Goal: Browse casually: Explore the website without a specific task or goal

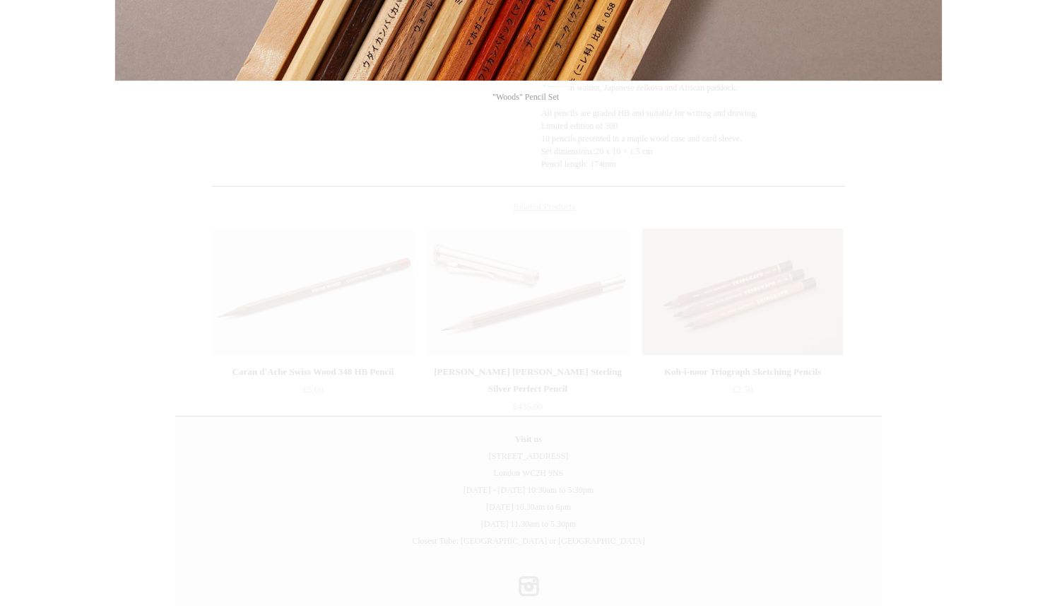
scroll to position [502, 0]
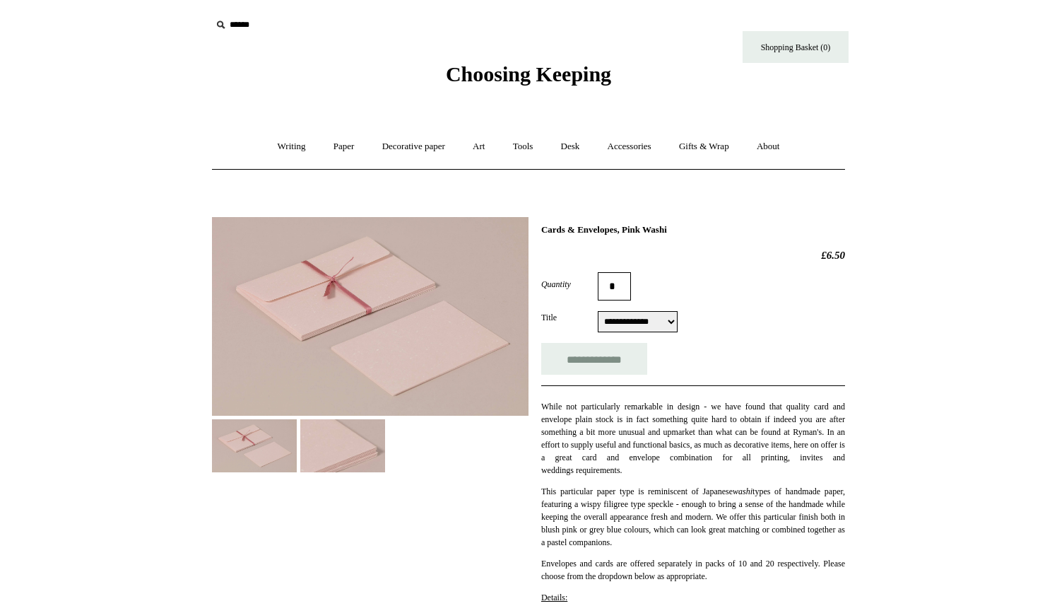
click at [353, 450] on img at bounding box center [342, 445] width 85 height 53
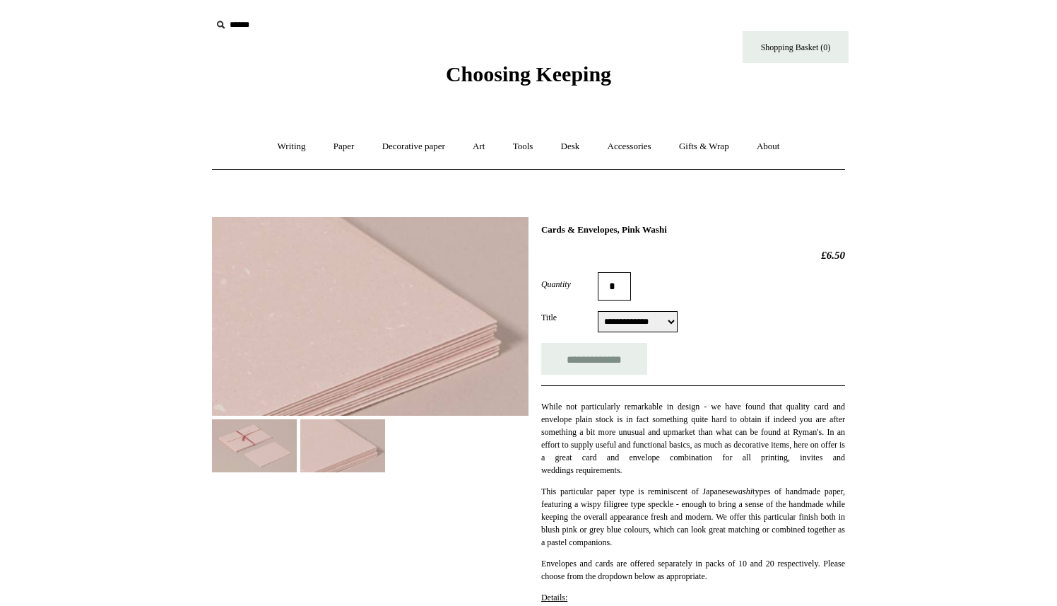
click at [360, 343] on img at bounding box center [370, 316] width 317 height 199
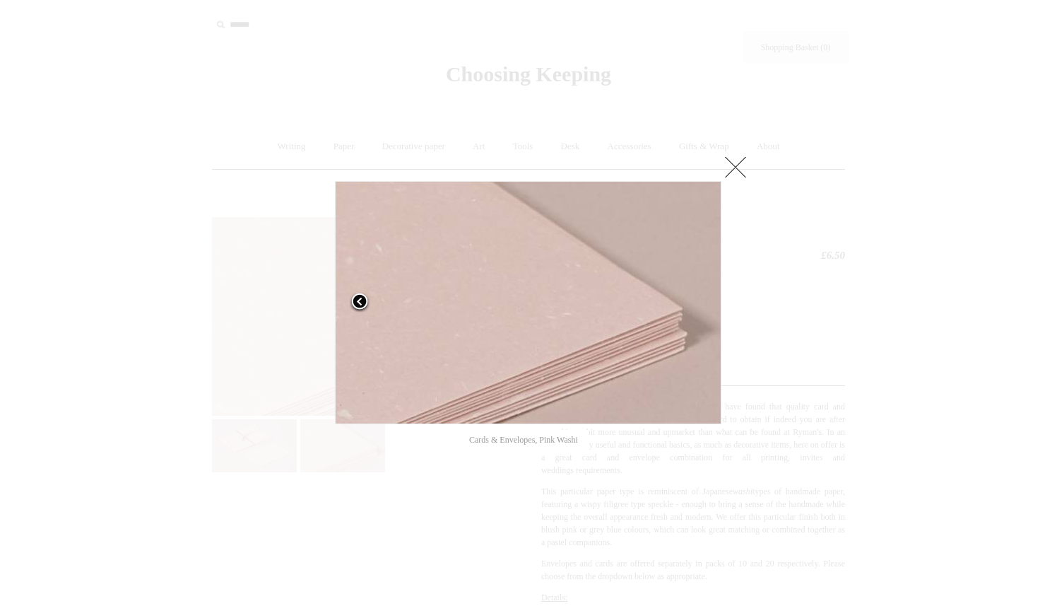
click at [363, 304] on span at bounding box center [359, 302] width 21 height 21
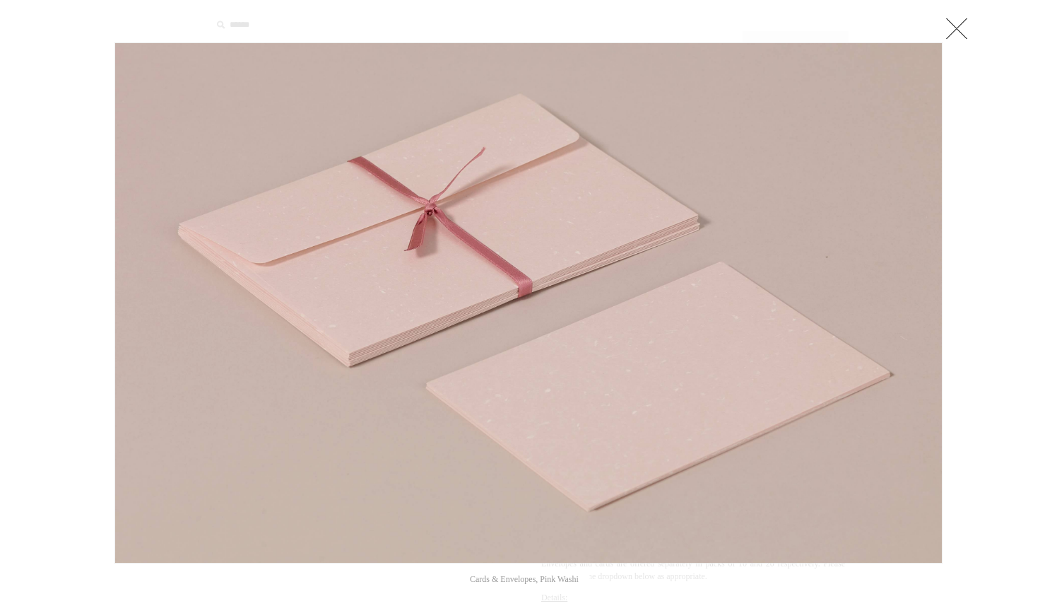
click at [1011, 329] on div at bounding box center [528, 578] width 1057 height 1156
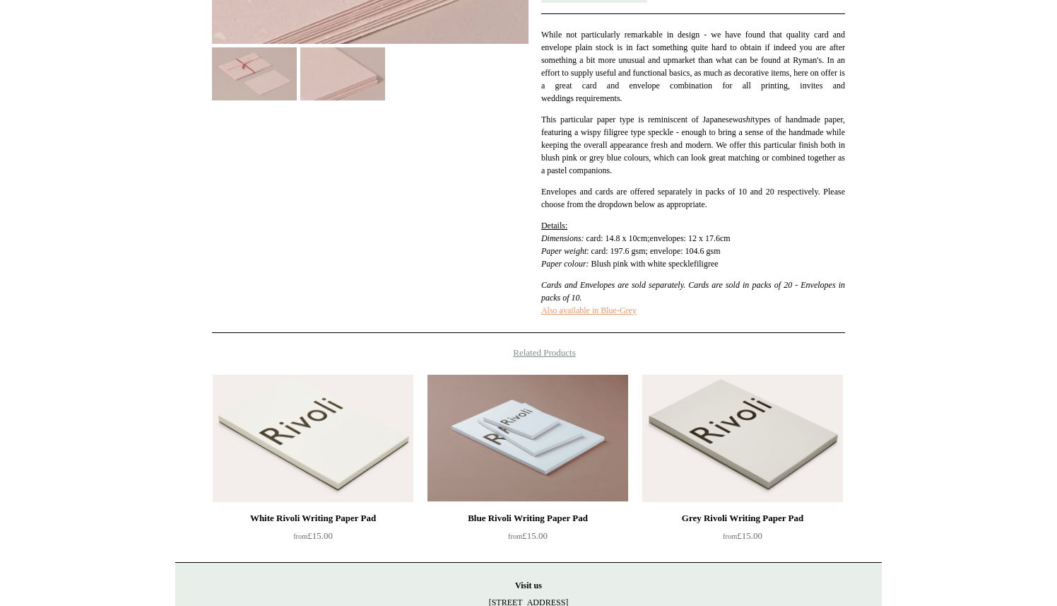
scroll to position [393, 0]
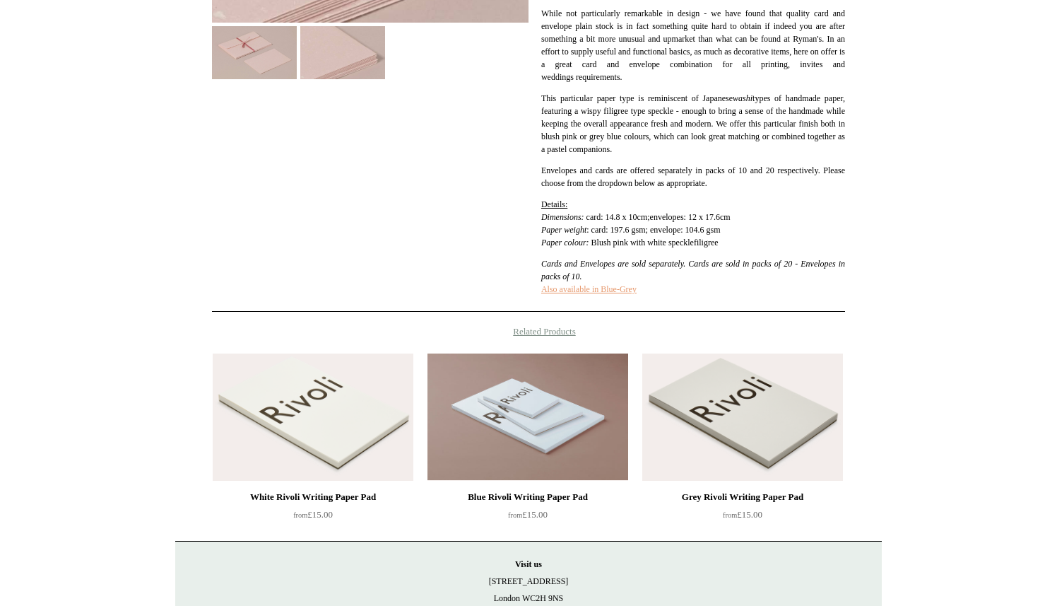
click at [578, 289] on link "Also available in Blue-Grey" at bounding box center [588, 289] width 95 height 10
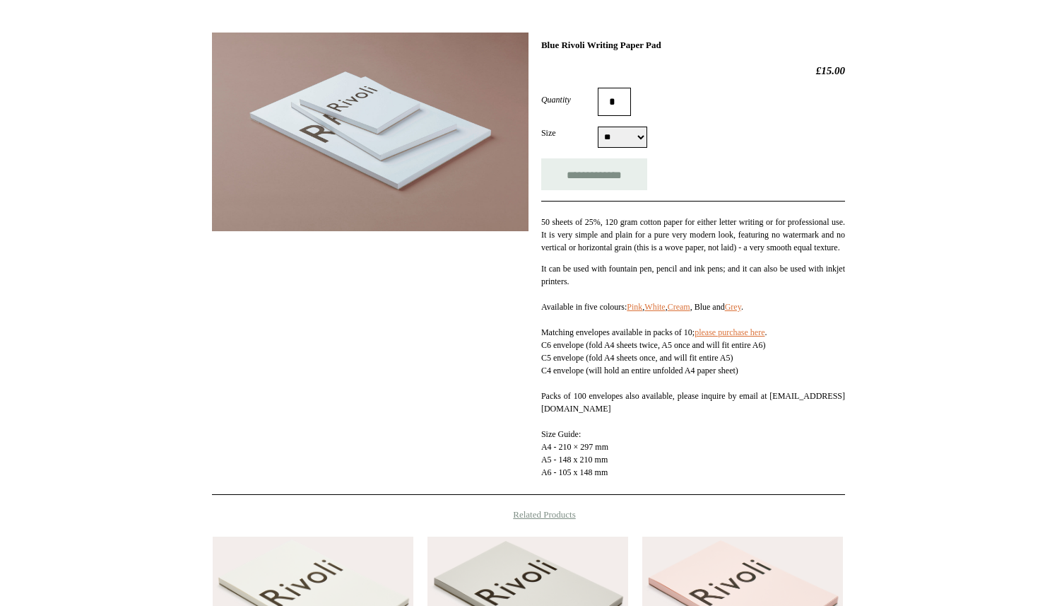
scroll to position [189, 0]
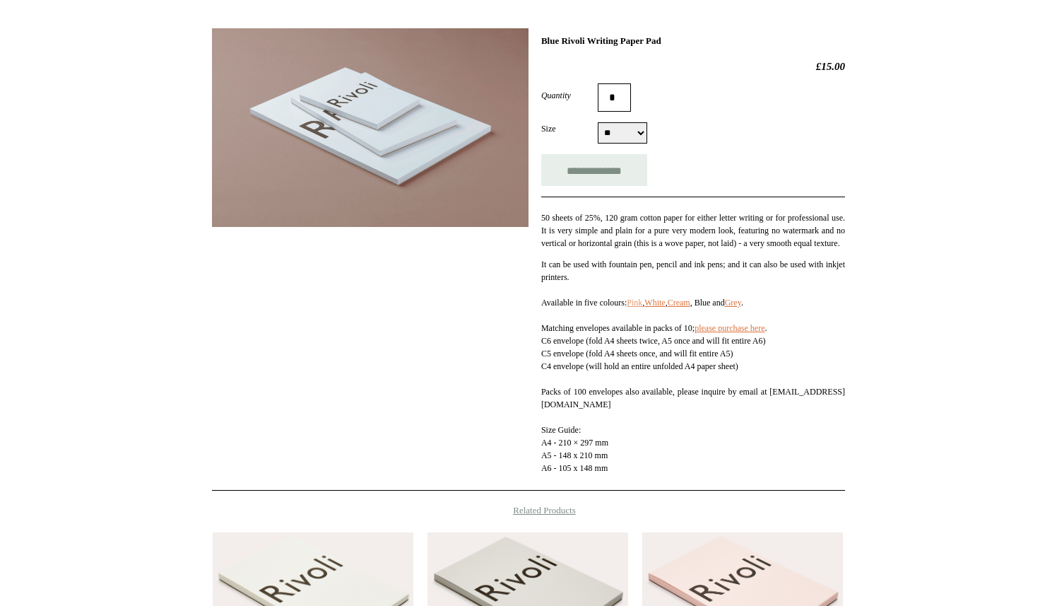
click at [640, 307] on link "Pink" at bounding box center [635, 303] width 16 height 10
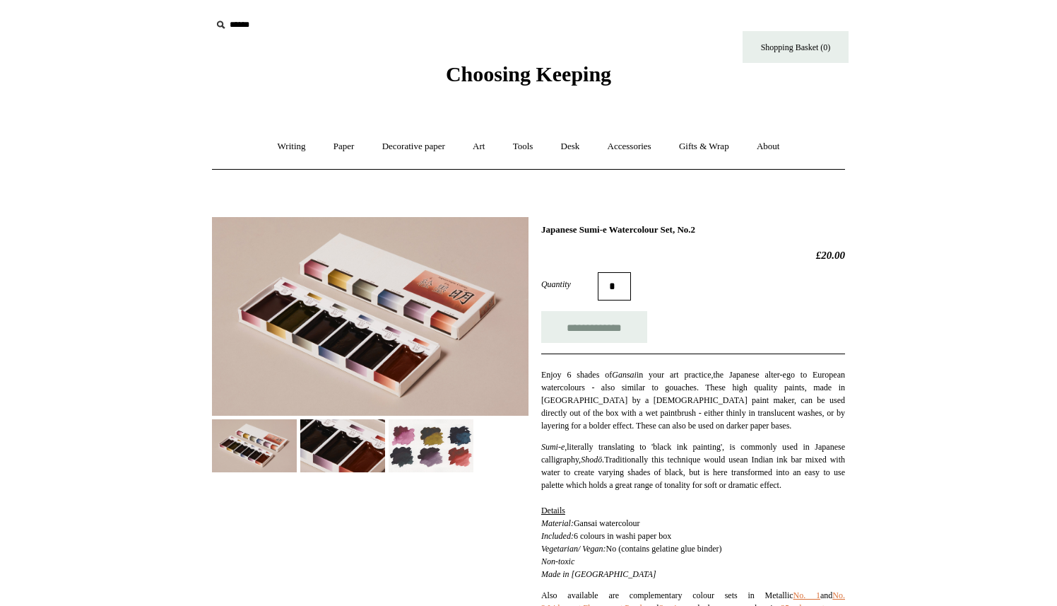
click at [365, 454] on img at bounding box center [342, 445] width 85 height 53
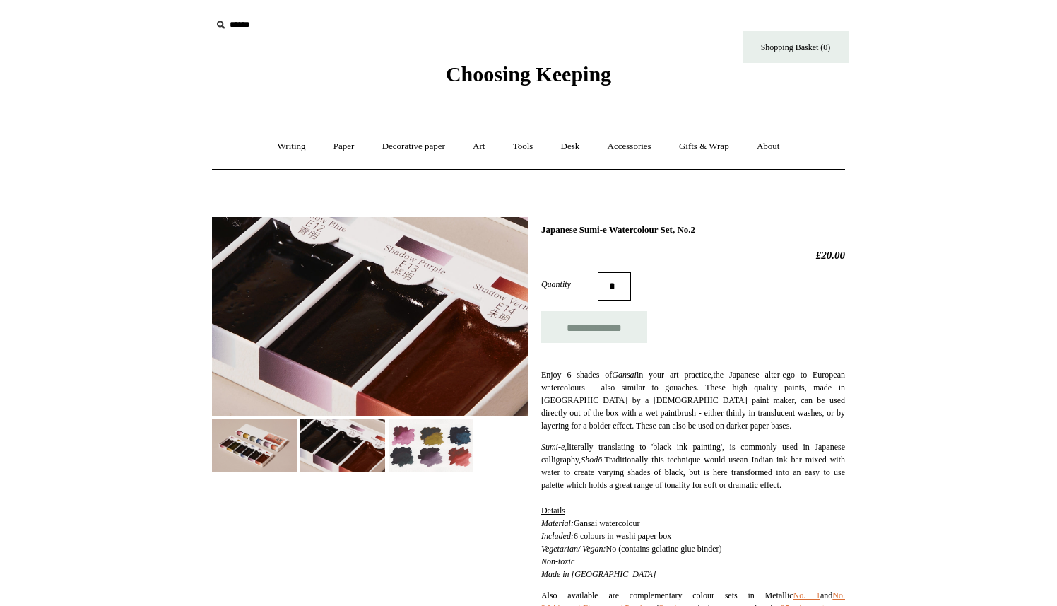
click at [365, 453] on img at bounding box center [342, 445] width 85 height 53
click at [436, 459] on img at bounding box center [431, 445] width 85 height 53
